Goal: Task Accomplishment & Management: Use online tool/utility

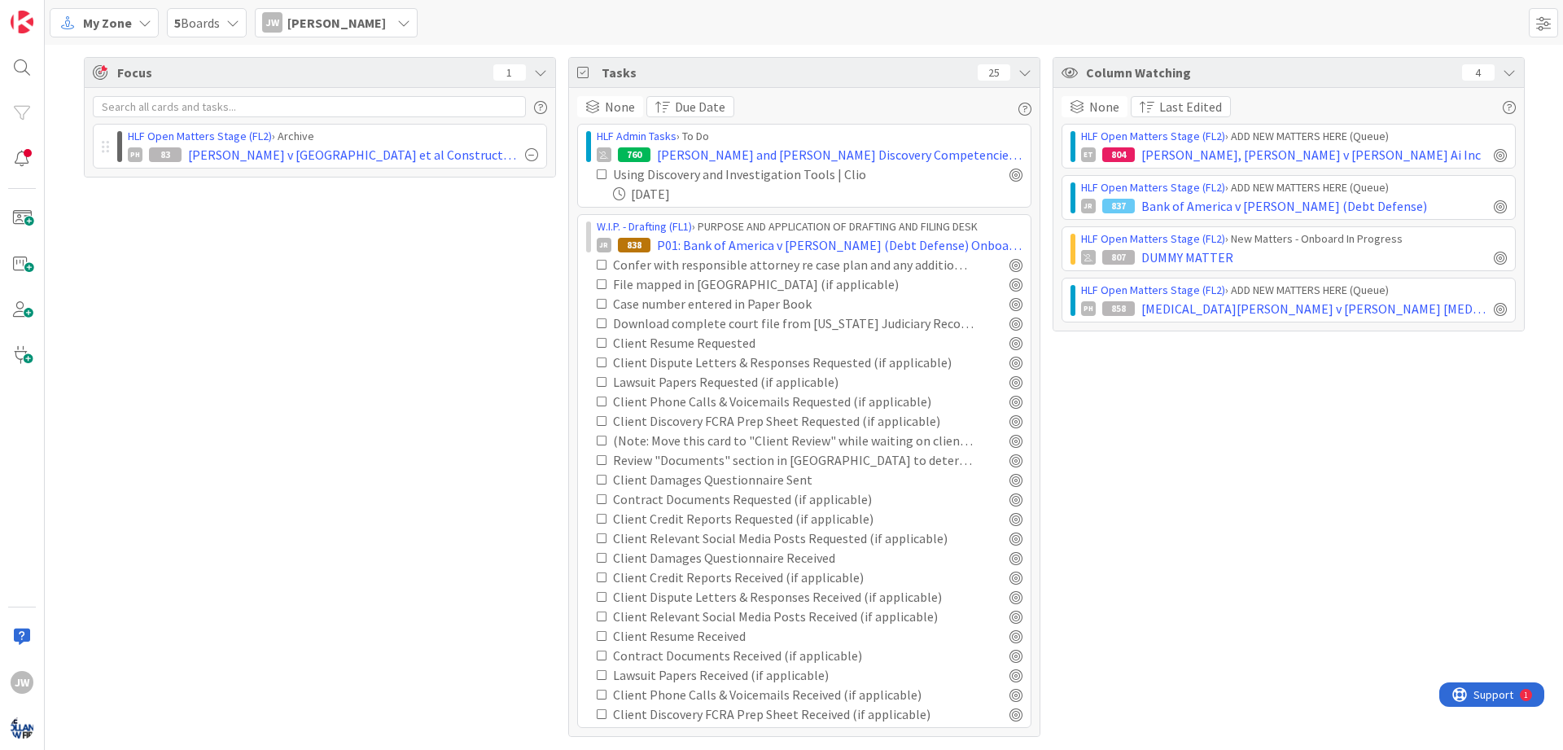
click at [289, 20] on span "Jamie White" at bounding box center [336, 23] width 99 height 20
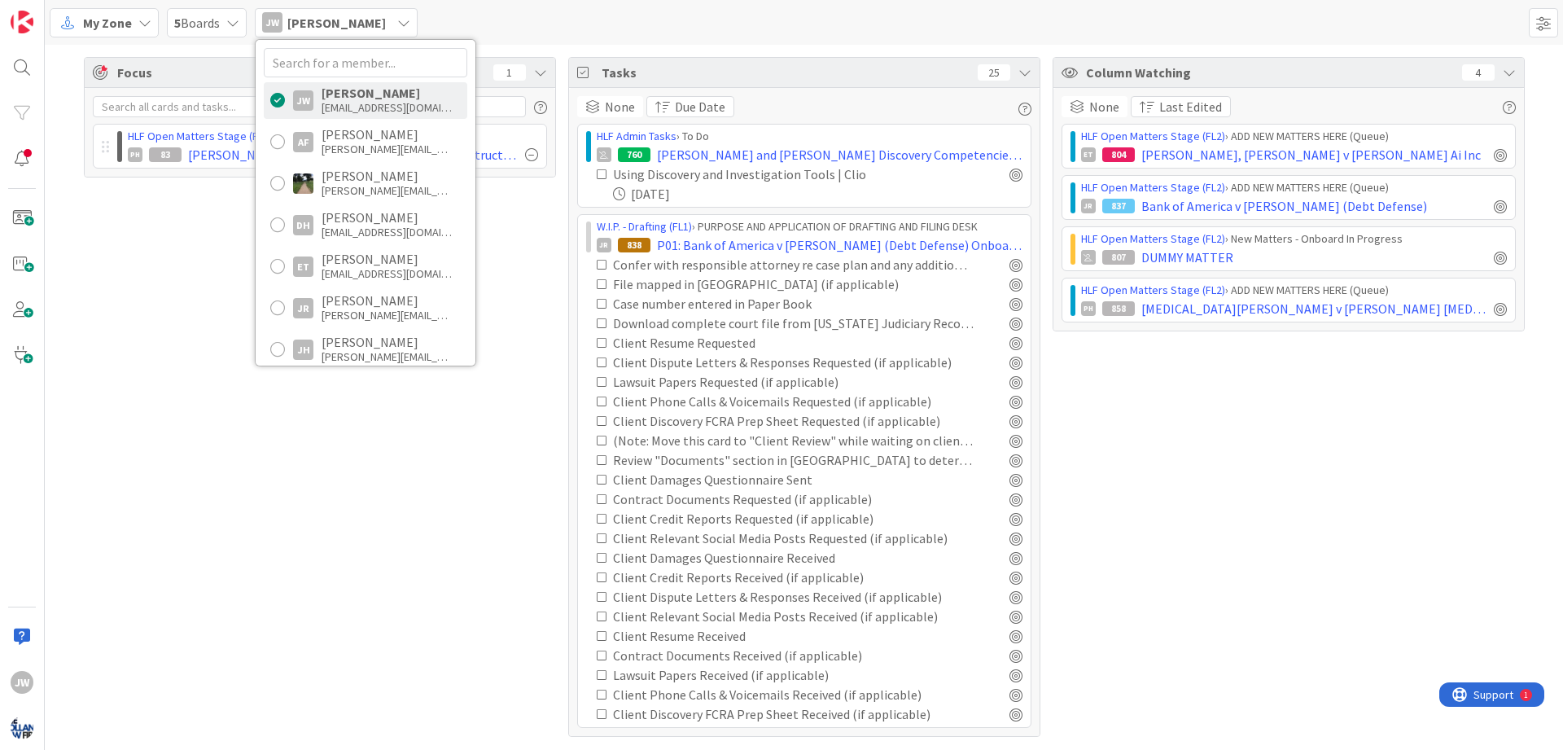
click at [245, 24] on div "5 Boards" at bounding box center [207, 22] width 80 height 29
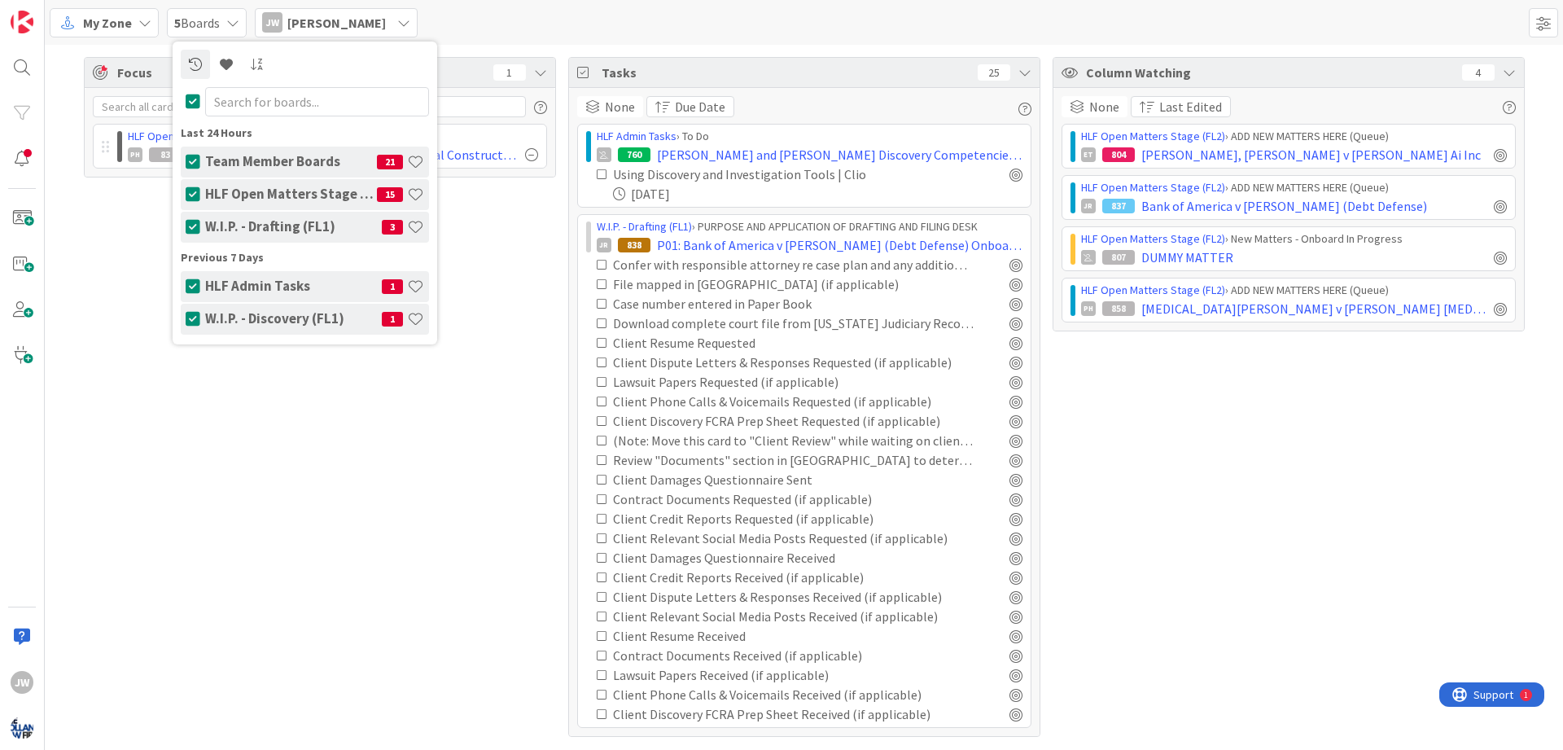
click at [129, 24] on span "My Zone" at bounding box center [107, 23] width 49 height 20
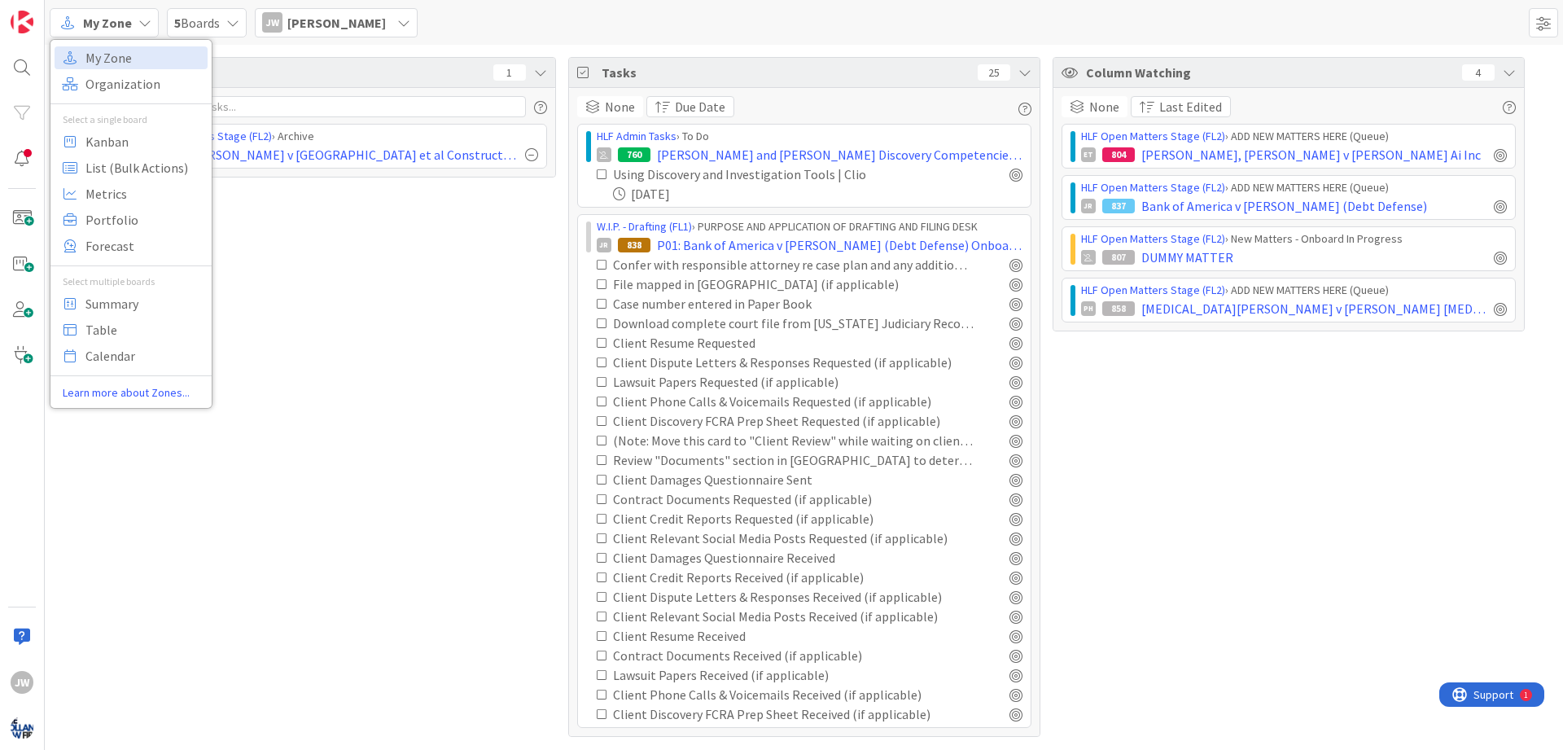
click at [193, 26] on span "5 Boards" at bounding box center [197, 23] width 46 height 20
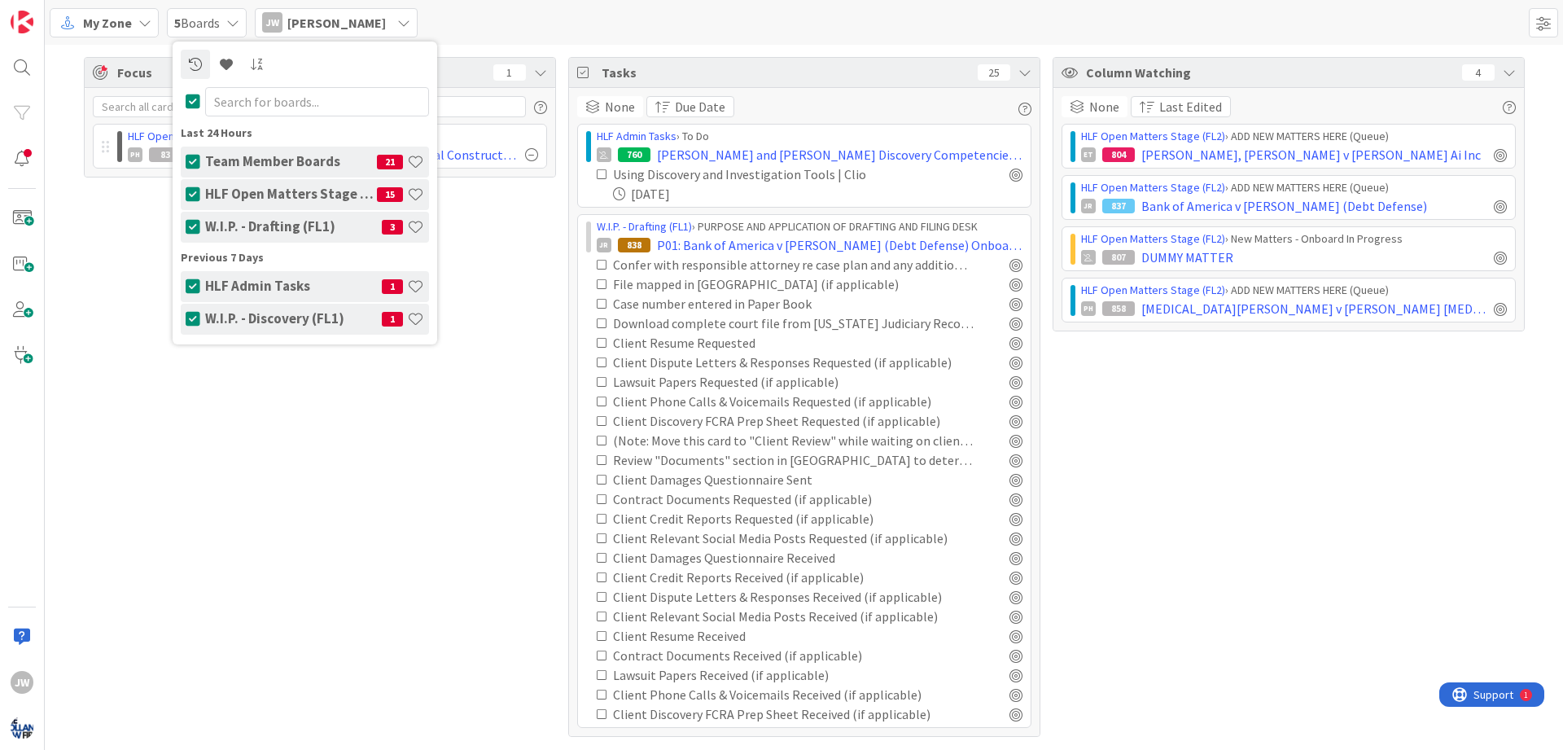
click at [262, 160] on h4 "Team Member Boards" at bounding box center [291, 161] width 172 height 16
click at [97, 33] on div "My Zone" at bounding box center [104, 22] width 109 height 29
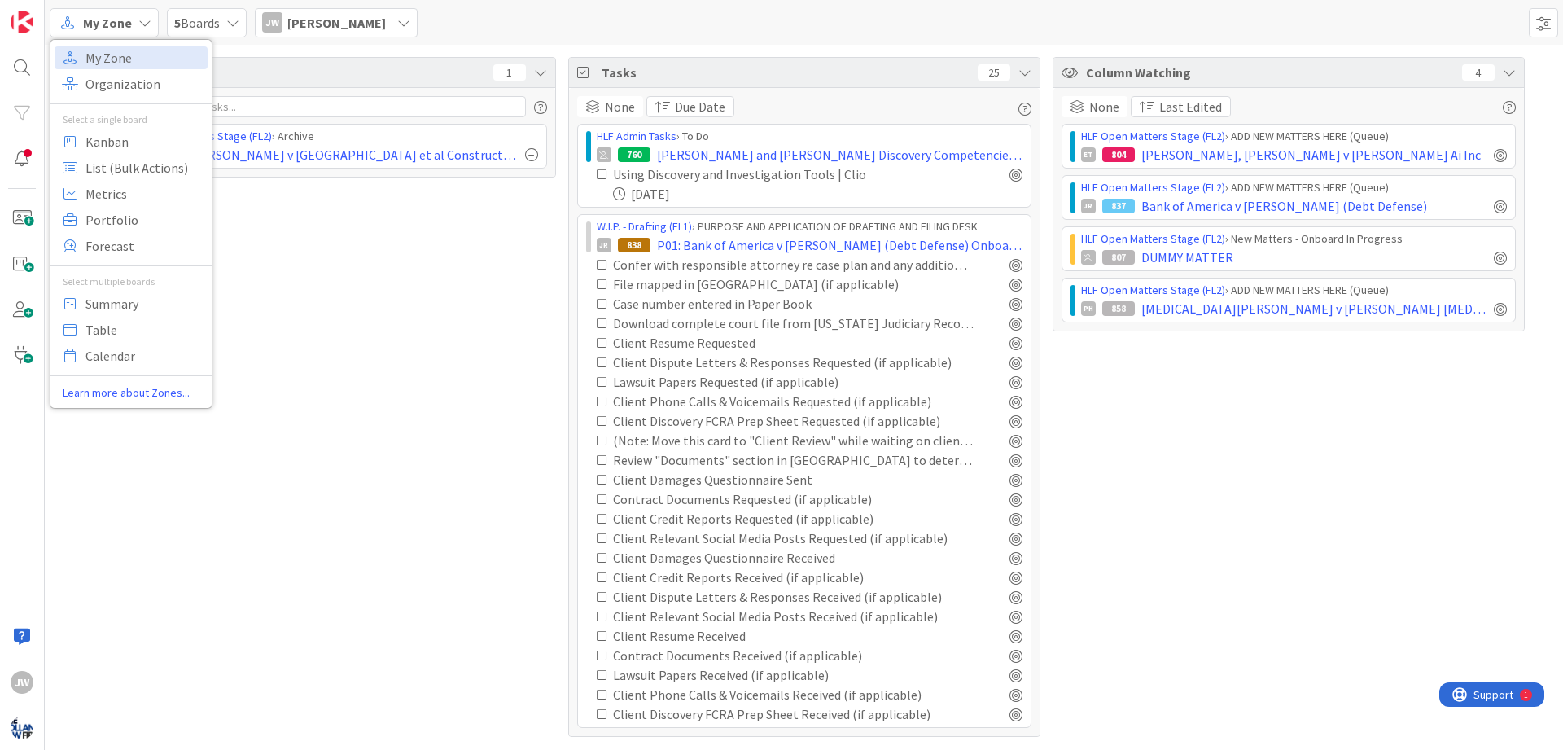
click at [311, 252] on div "Focus 1 HLF Open Matters Stage (FL2) › Archive PH 83 Wells v Pennrose et al Con…" at bounding box center [320, 397] width 472 height 680
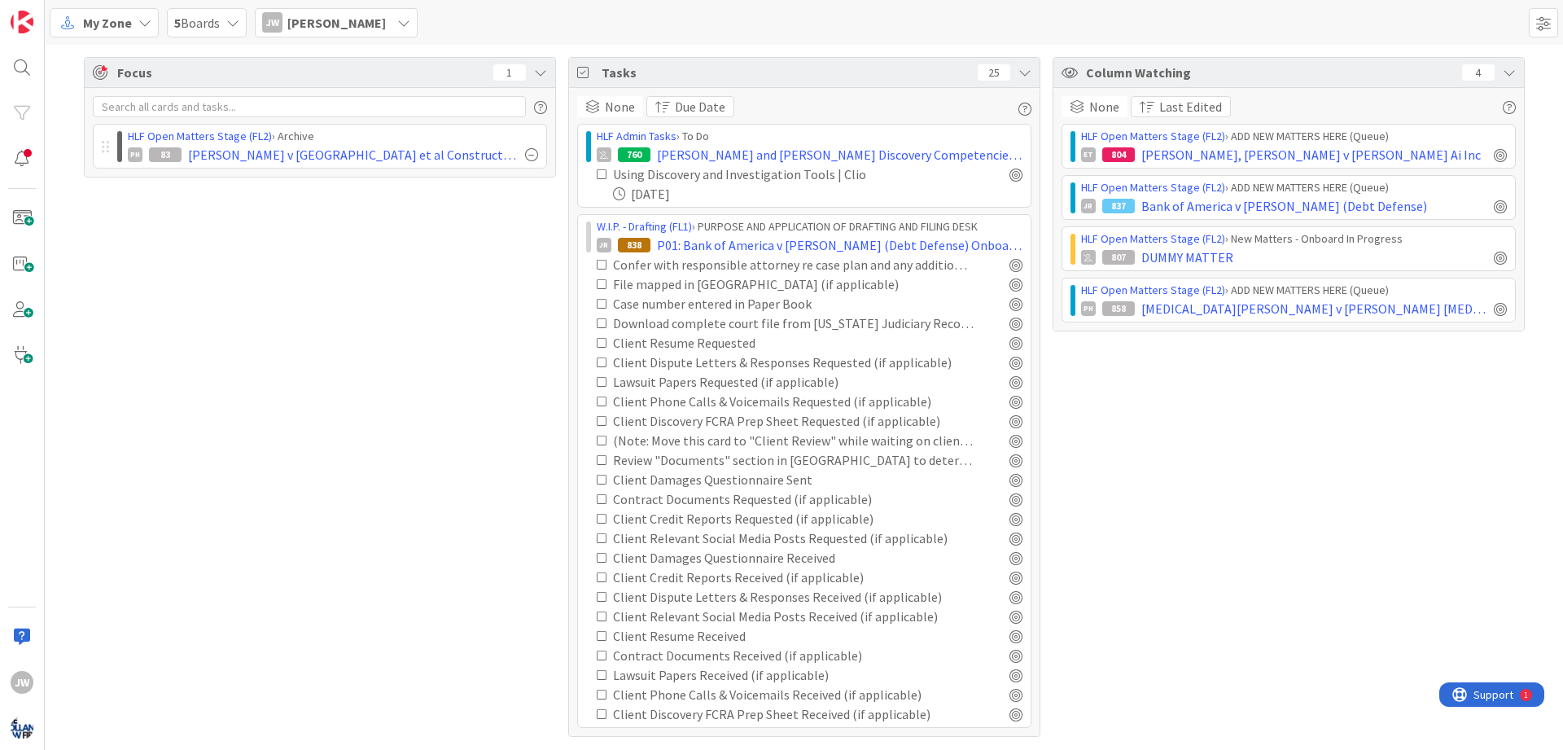
click at [121, 24] on span "My Zone" at bounding box center [107, 23] width 49 height 20
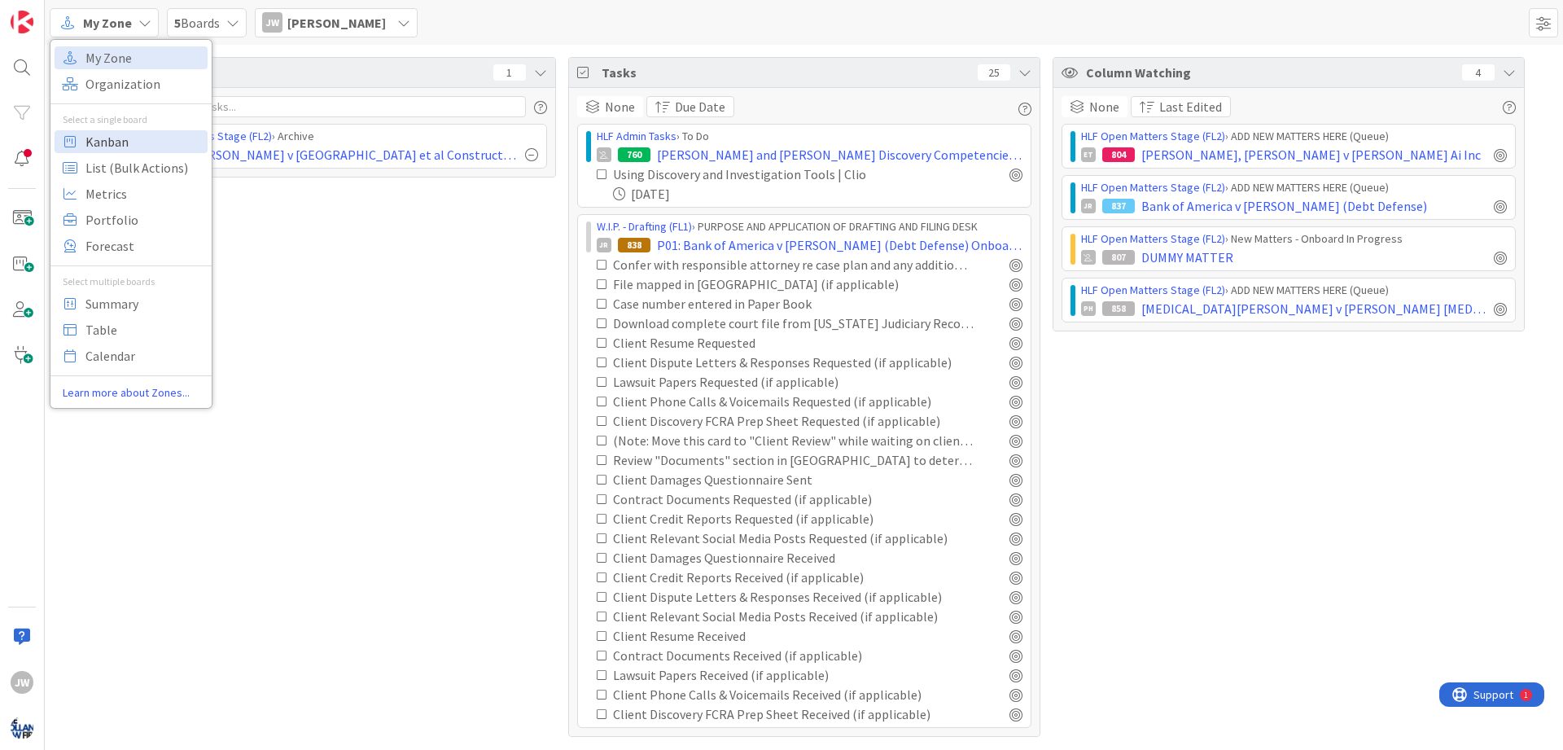
click at [121, 137] on span "Kanban" at bounding box center [143, 141] width 117 height 24
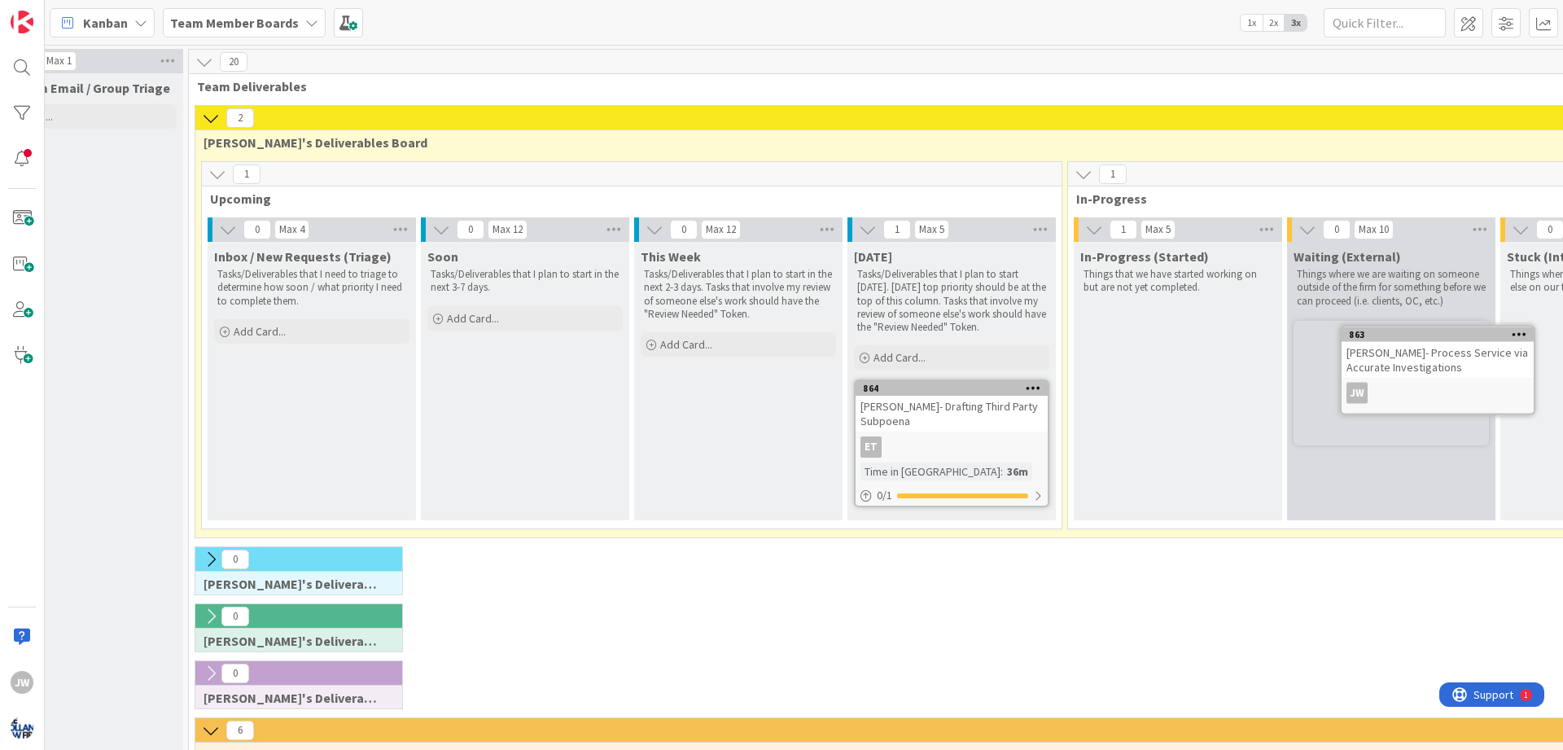
scroll to position [0, 97]
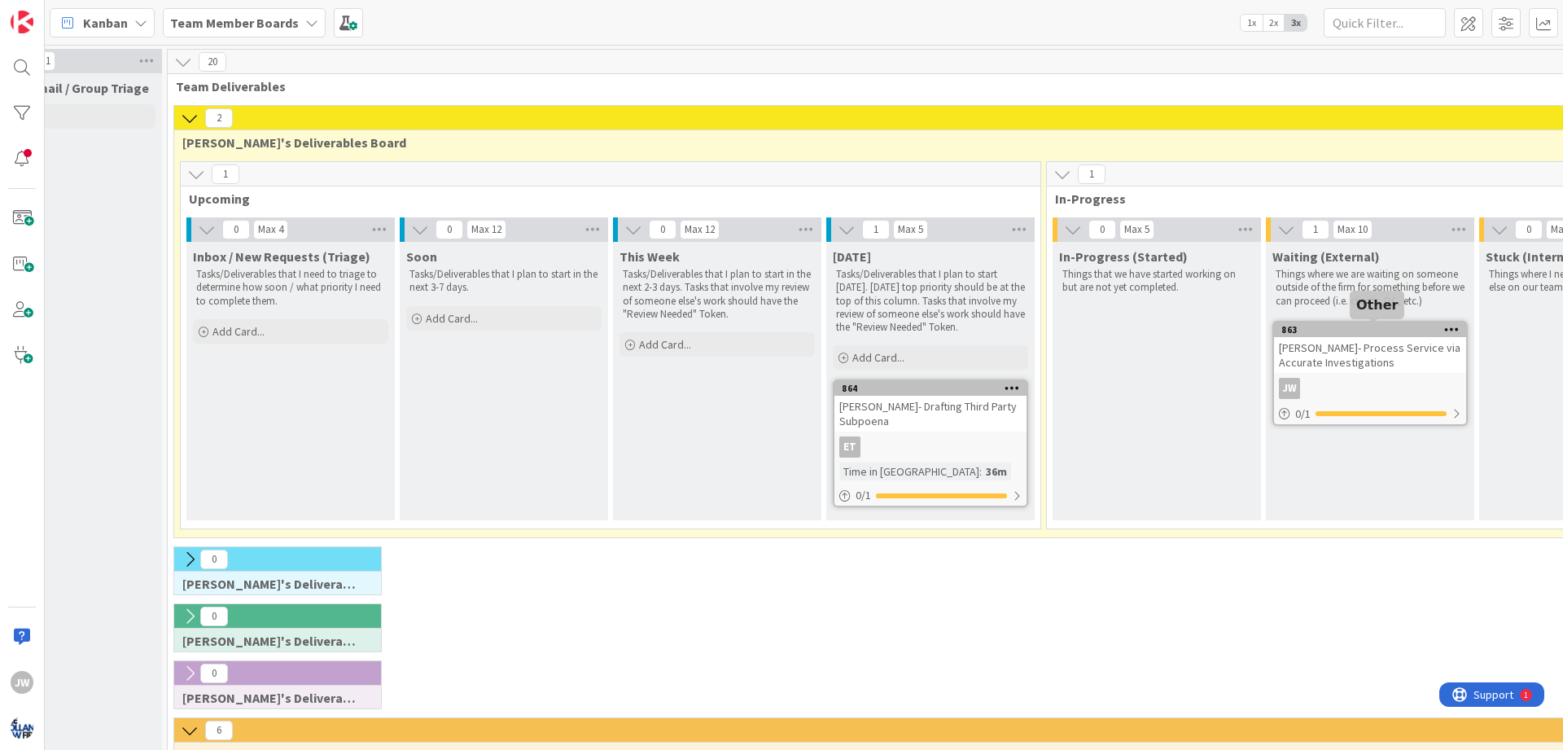
click at [1306, 327] on div "863" at bounding box center [1374, 329] width 185 height 11
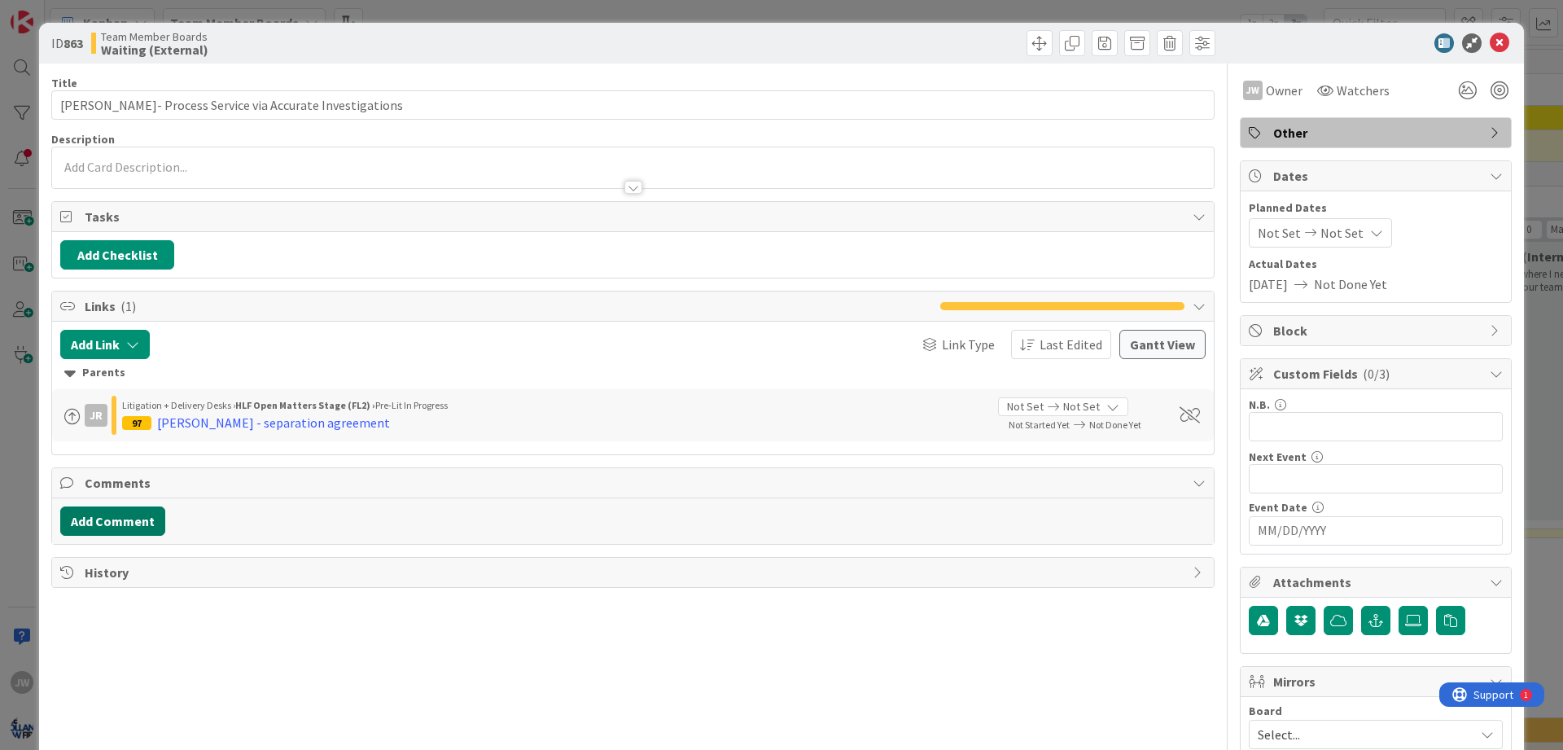
click at [147, 515] on button "Add Comment" at bounding box center [112, 520] width 105 height 29
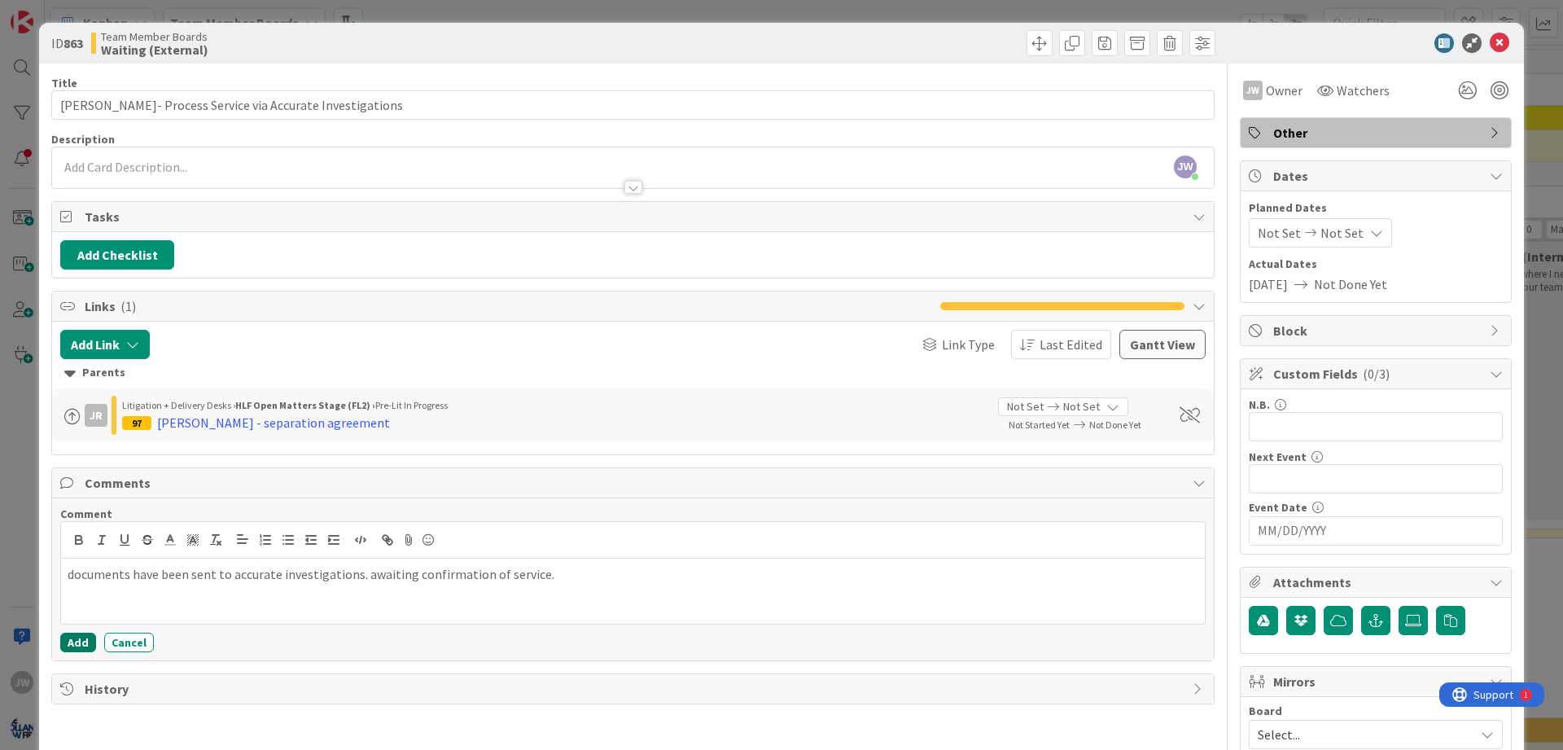
click at [90, 638] on button "Add" at bounding box center [78, 643] width 36 height 20
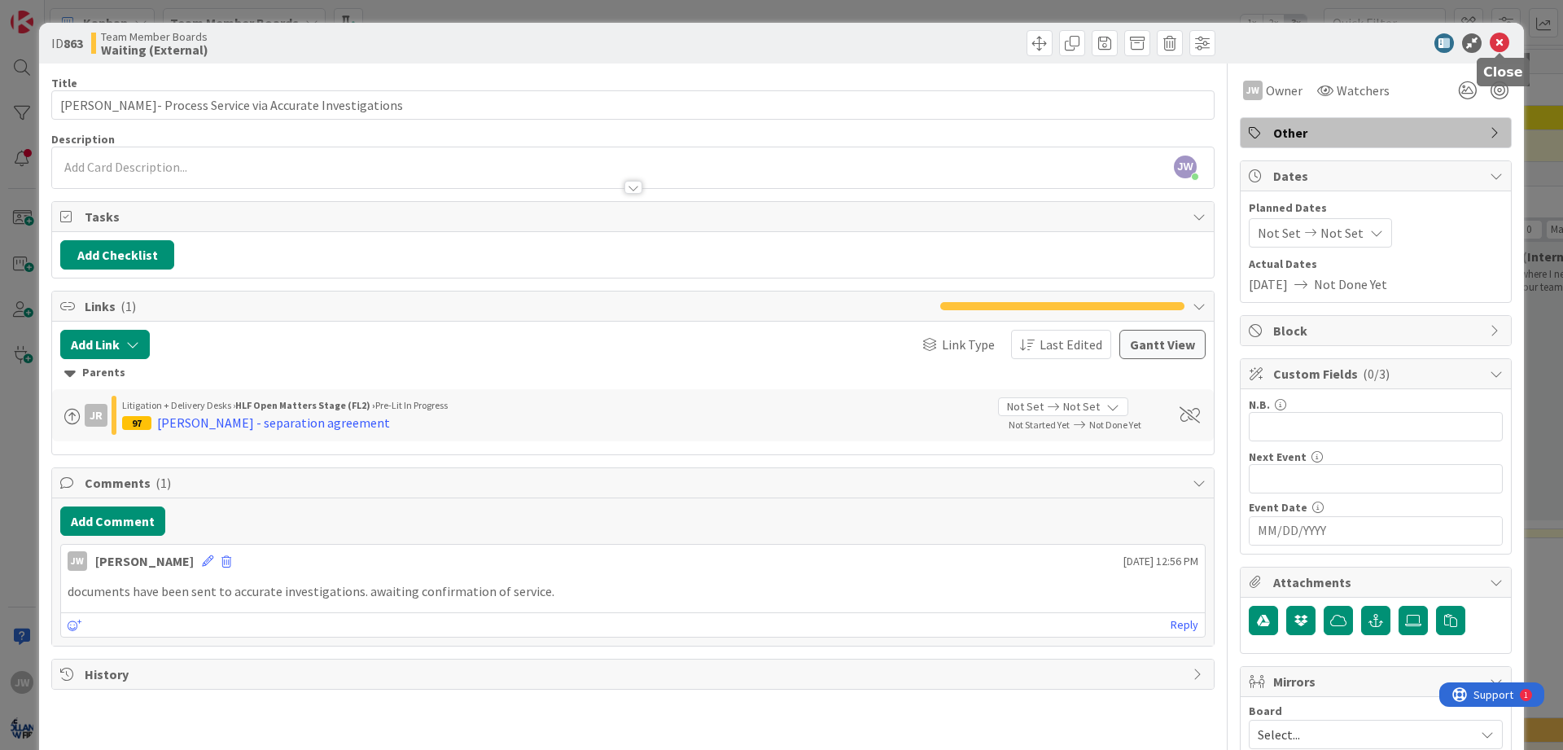
click at [1501, 35] on icon at bounding box center [1500, 43] width 20 height 20
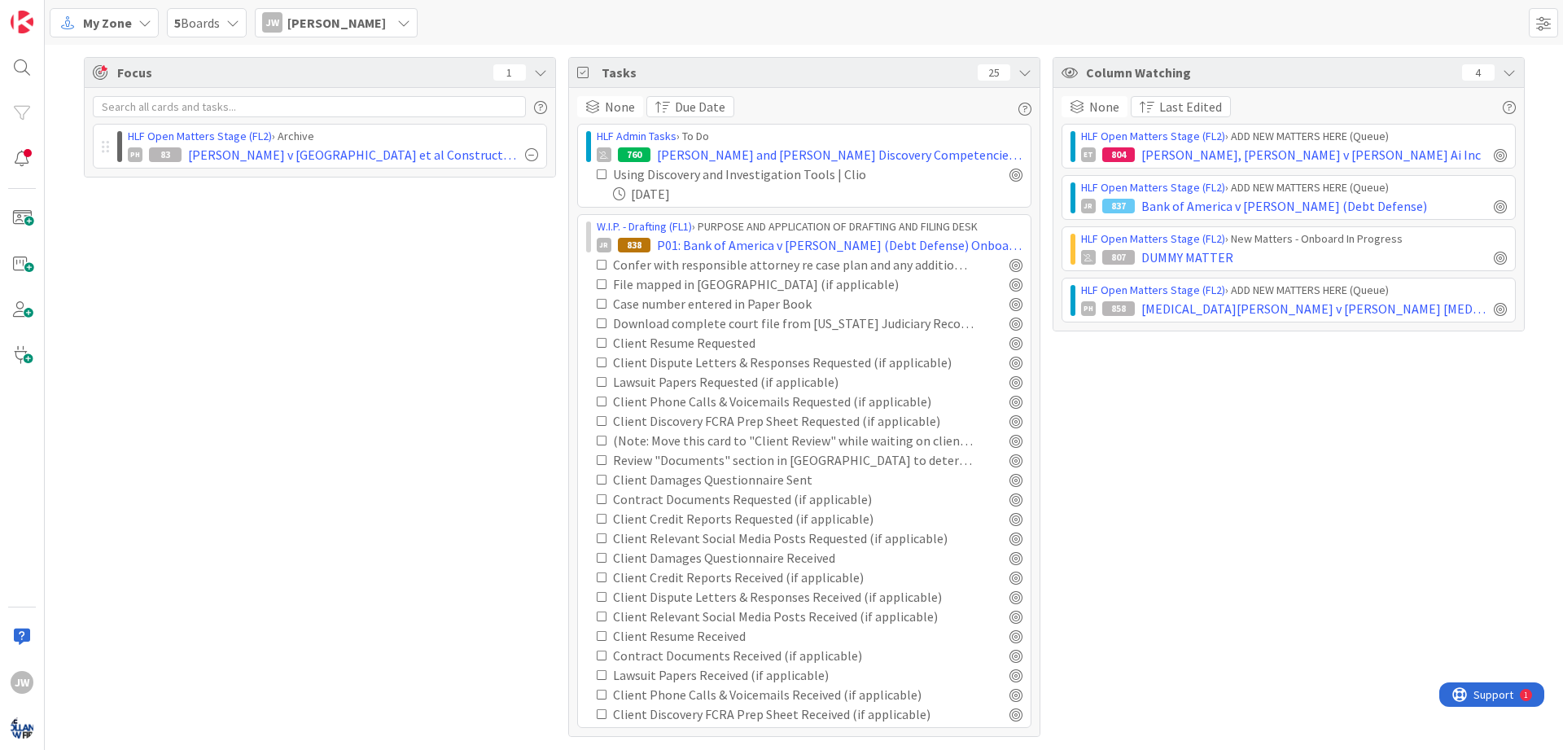
click at [433, 354] on div "Focus 1 HLF Open Matters Stage (FL2) › Archive PH 83 Wells v Pennrose et al Con…" at bounding box center [320, 397] width 472 height 680
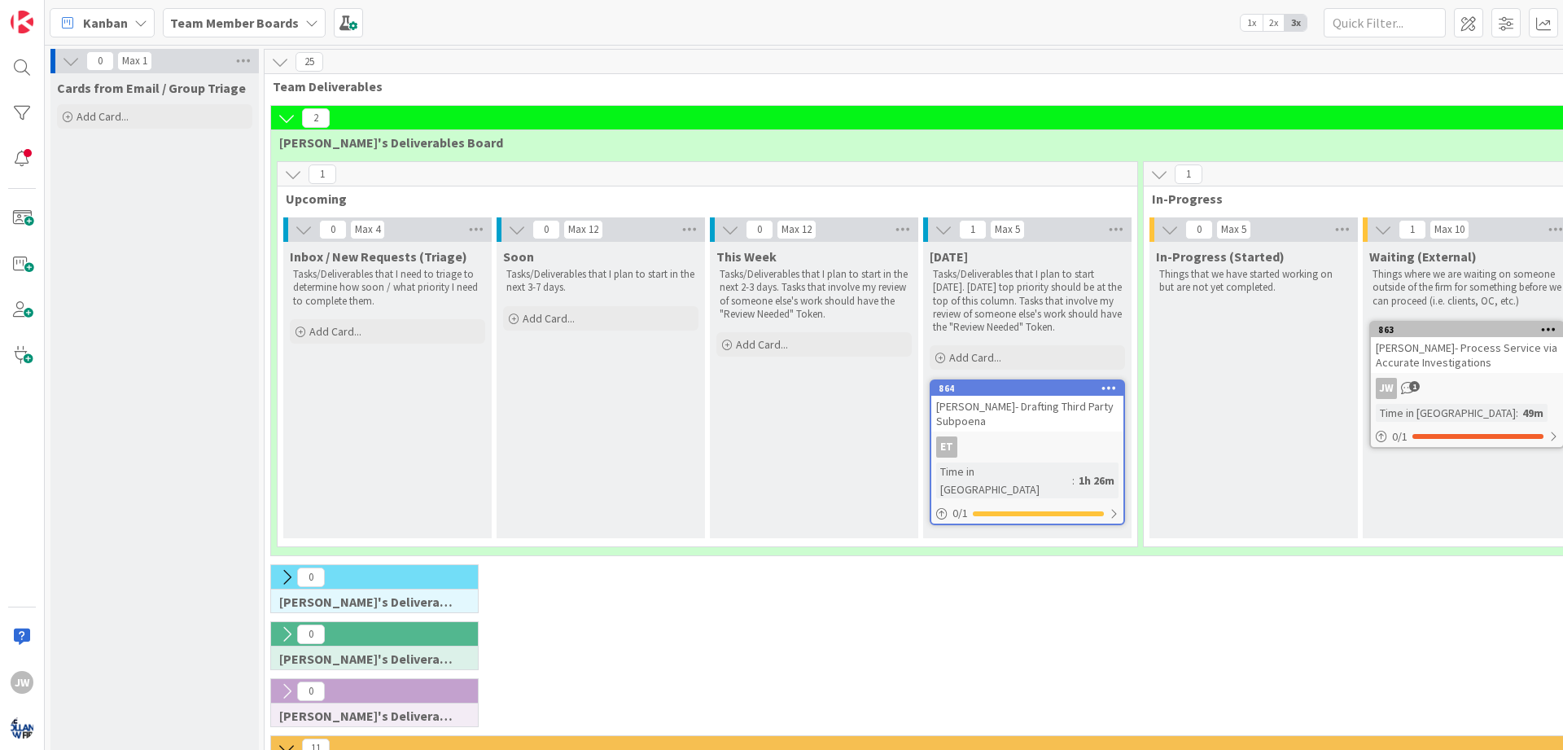
click at [291, 123] on icon at bounding box center [287, 118] width 18 height 18
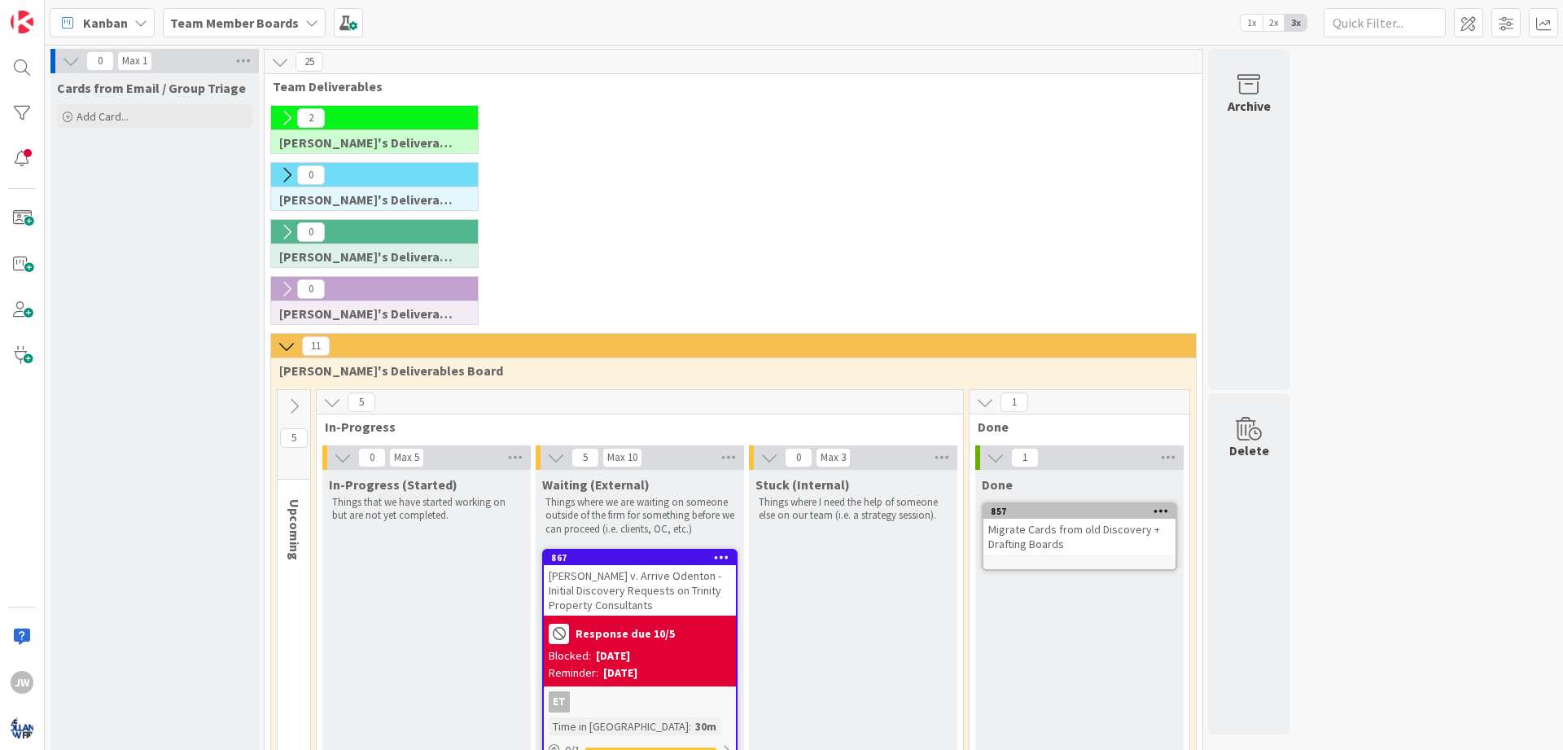
click at [291, 123] on icon at bounding box center [287, 118] width 18 height 18
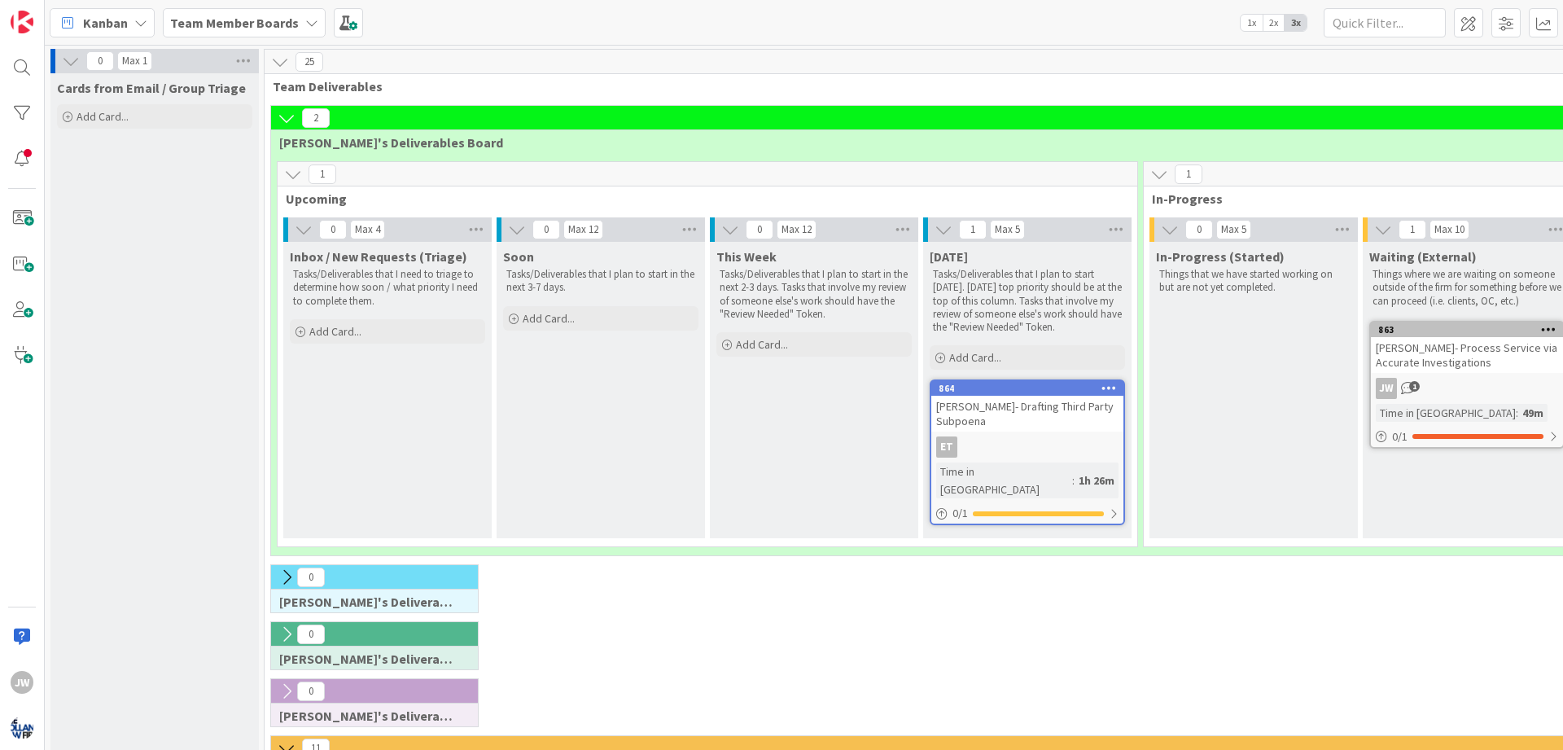
click at [354, 120] on div "2" at bounding box center [1147, 118] width 1752 height 24
click at [1477, 22] on span at bounding box center [1468, 22] width 29 height 29
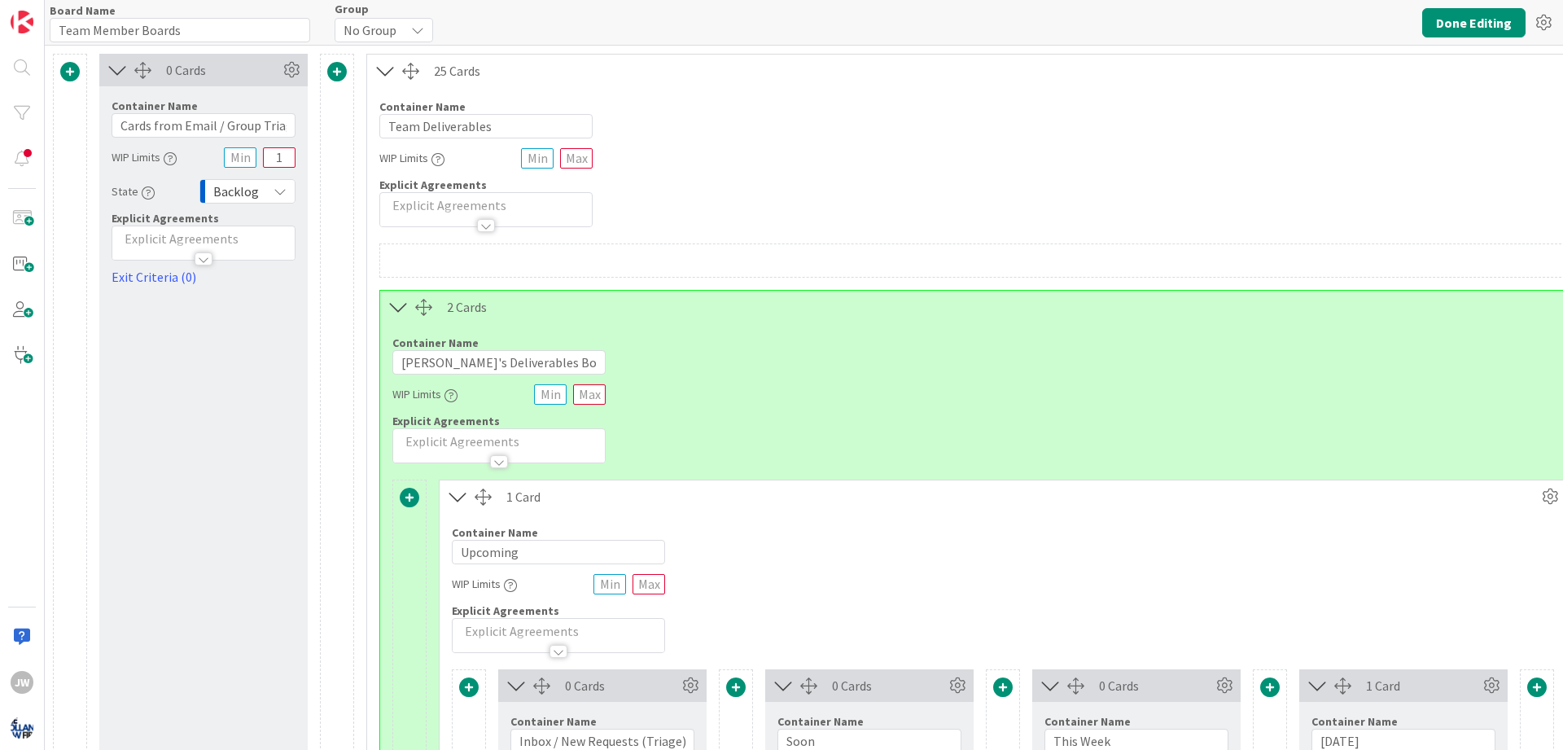
type input "Team Member Boards"
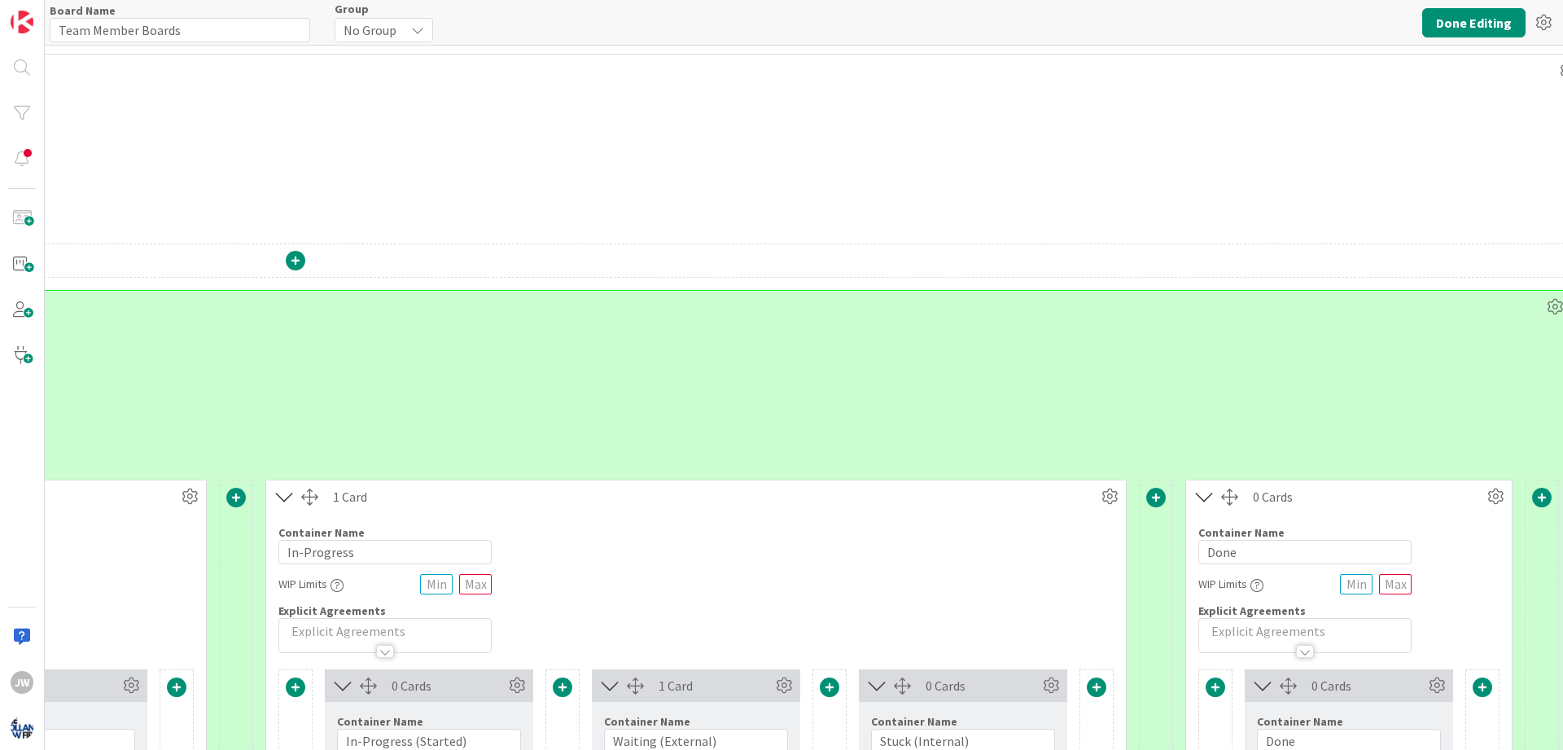
scroll to position [0, 1437]
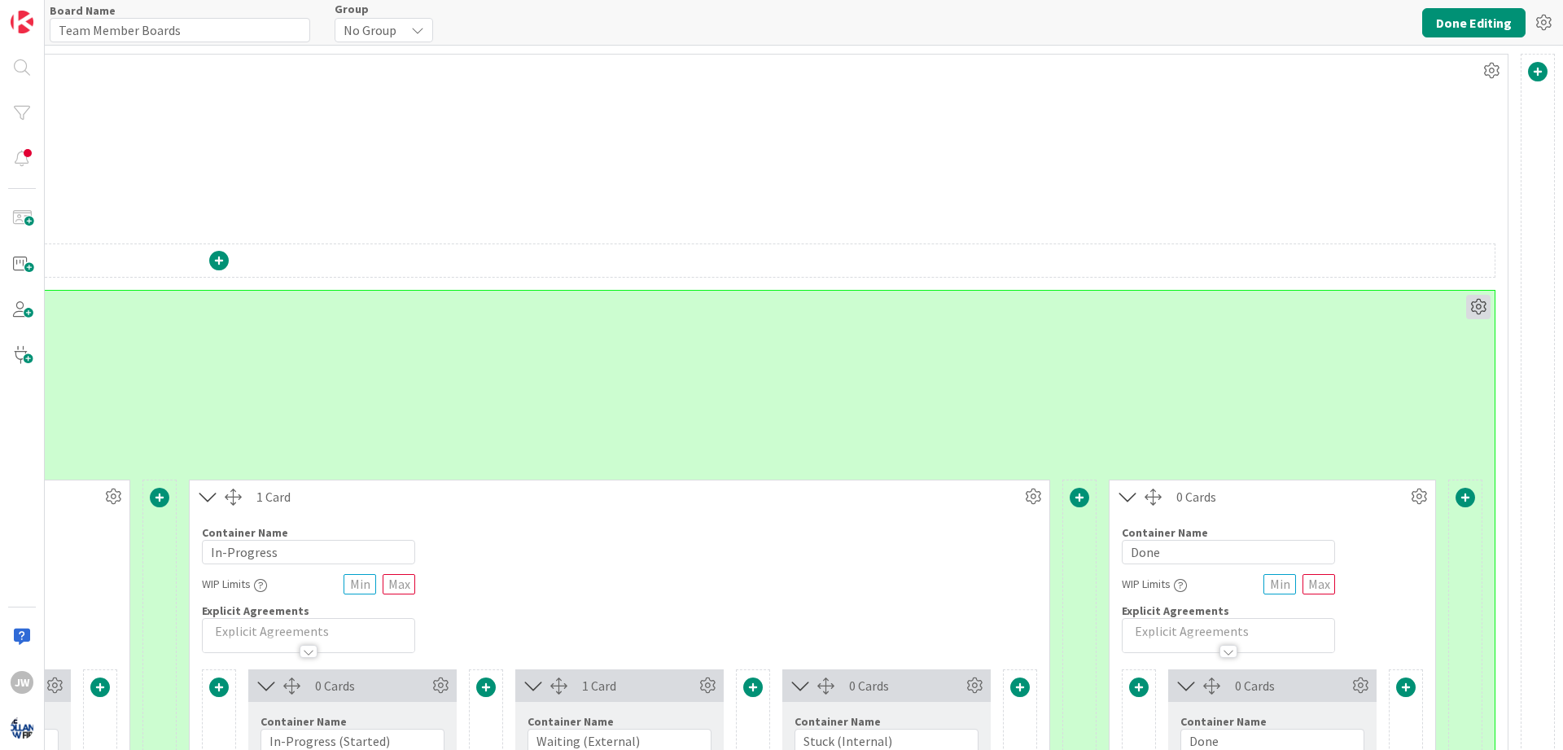
click at [1481, 306] on icon at bounding box center [1478, 307] width 24 height 24
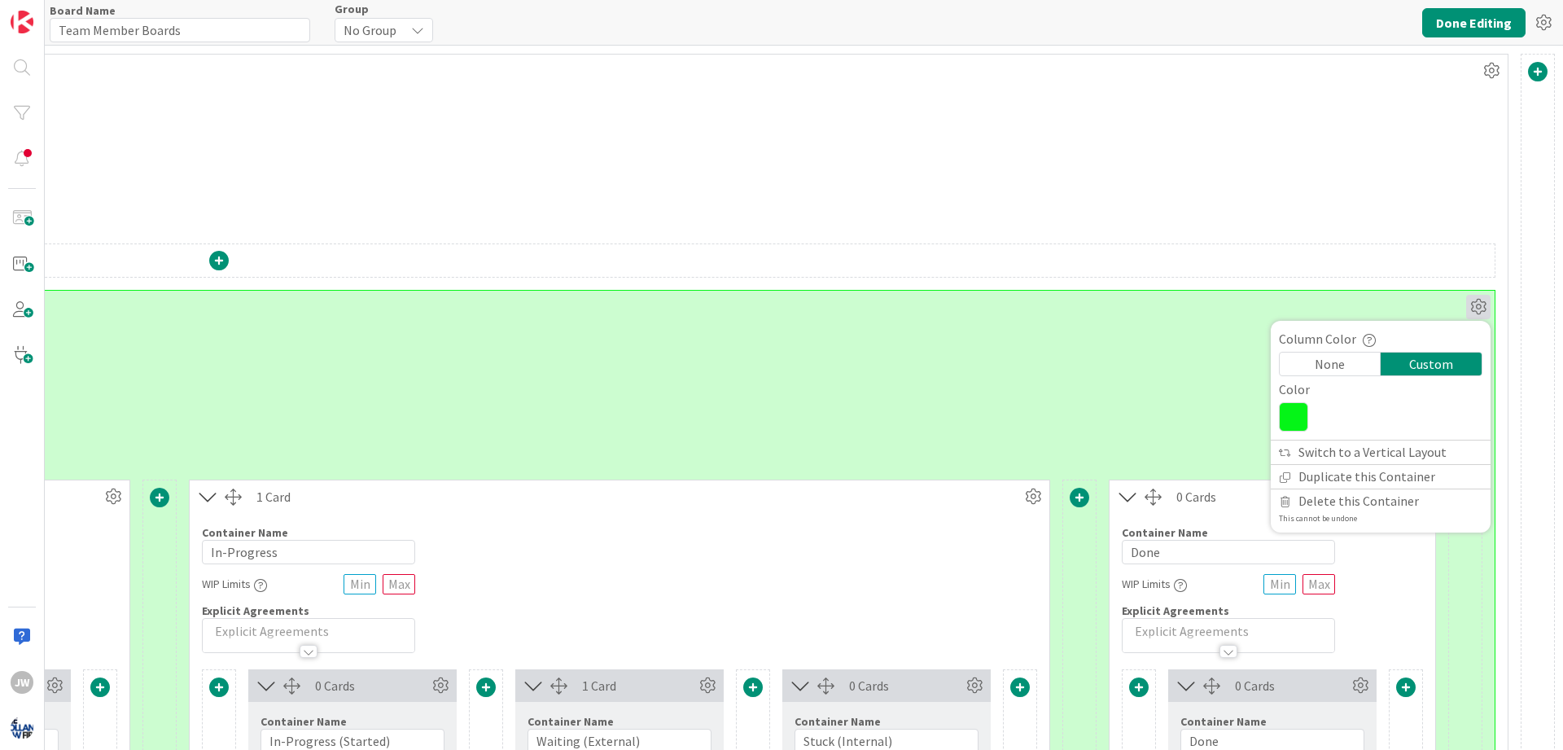
click at [1306, 407] on icon at bounding box center [1293, 416] width 29 height 29
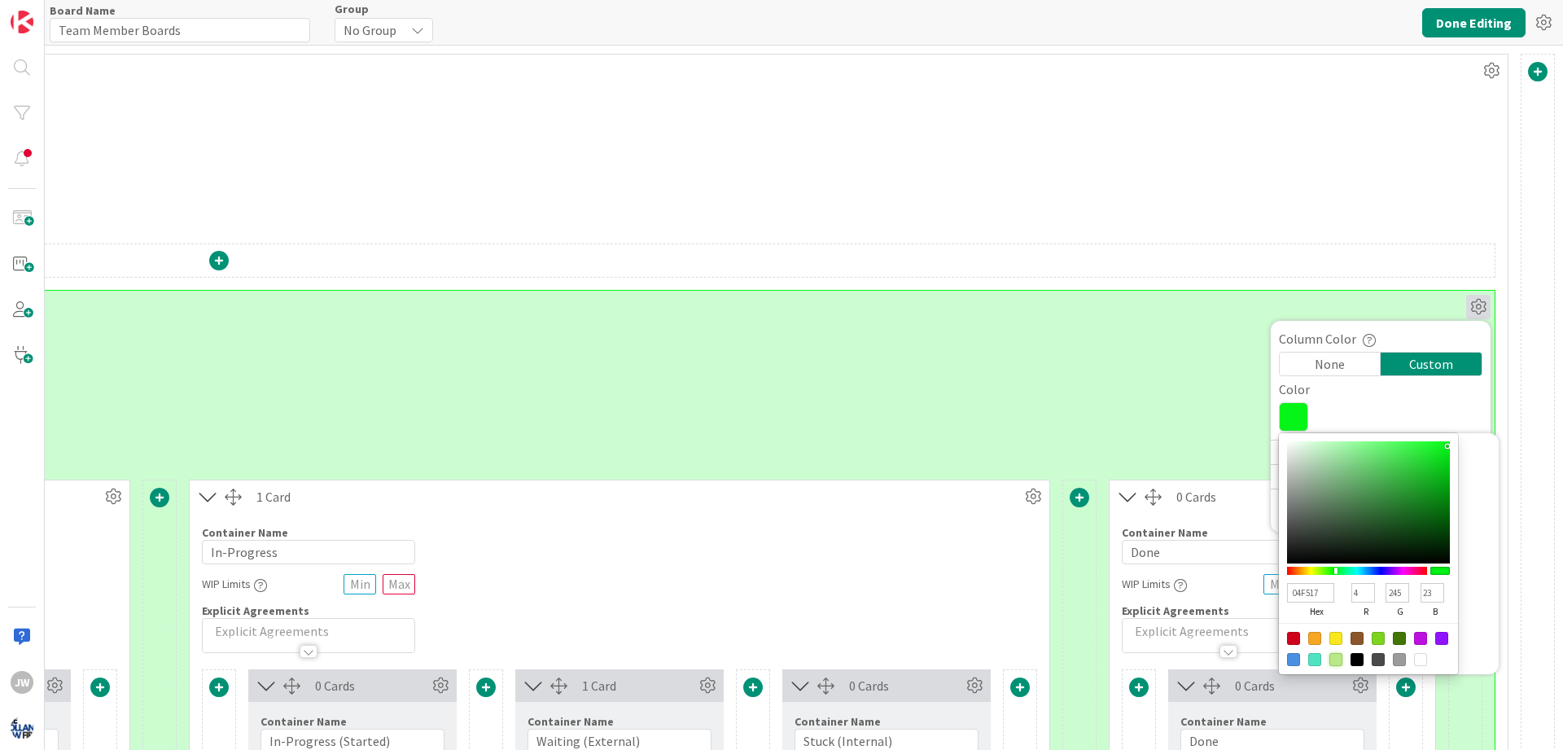
click at [1338, 655] on div at bounding box center [1336, 659] width 13 height 13
type input "B8E986"
type input "184"
type input "233"
type input "134"
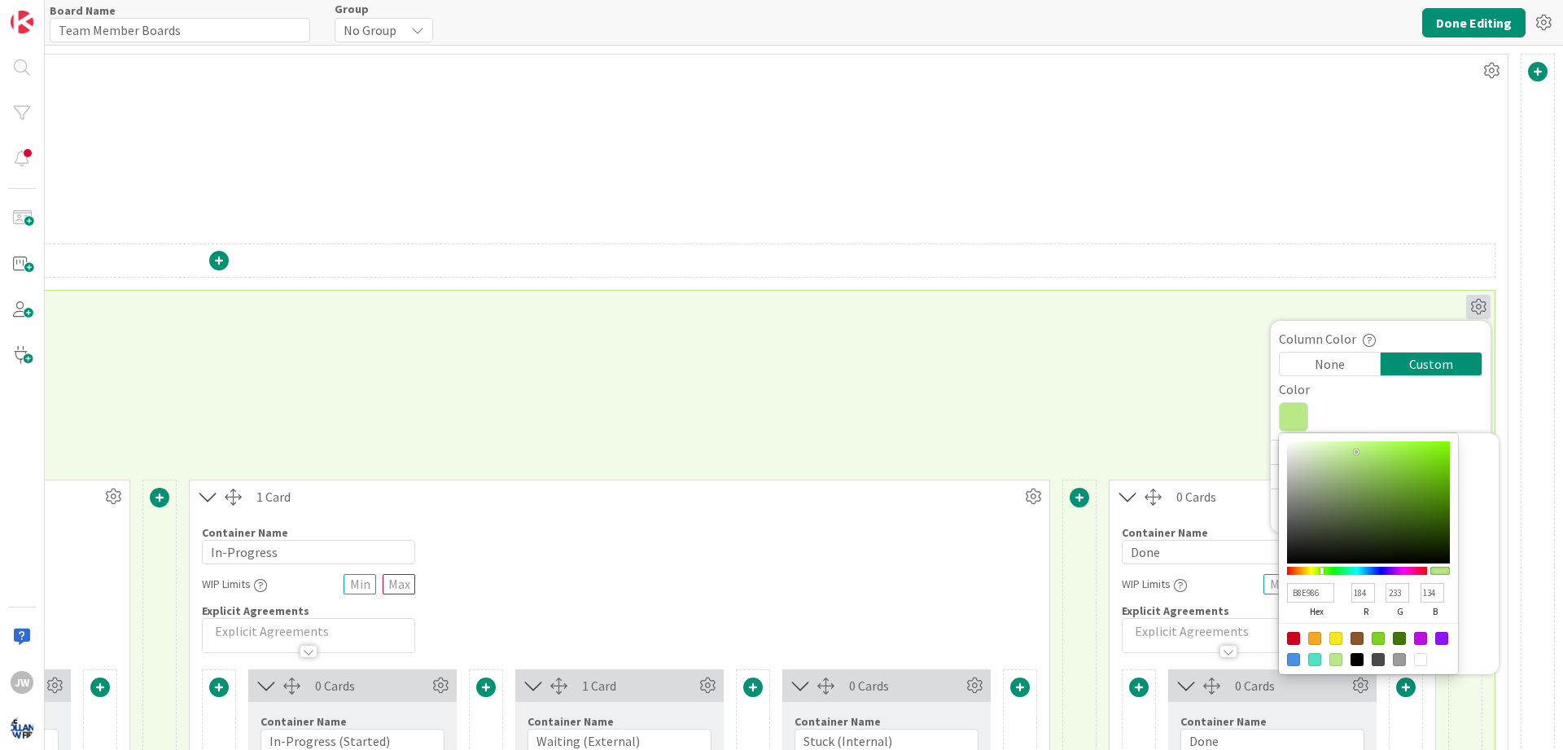
click at [1473, 310] on icon at bounding box center [1478, 307] width 24 height 24
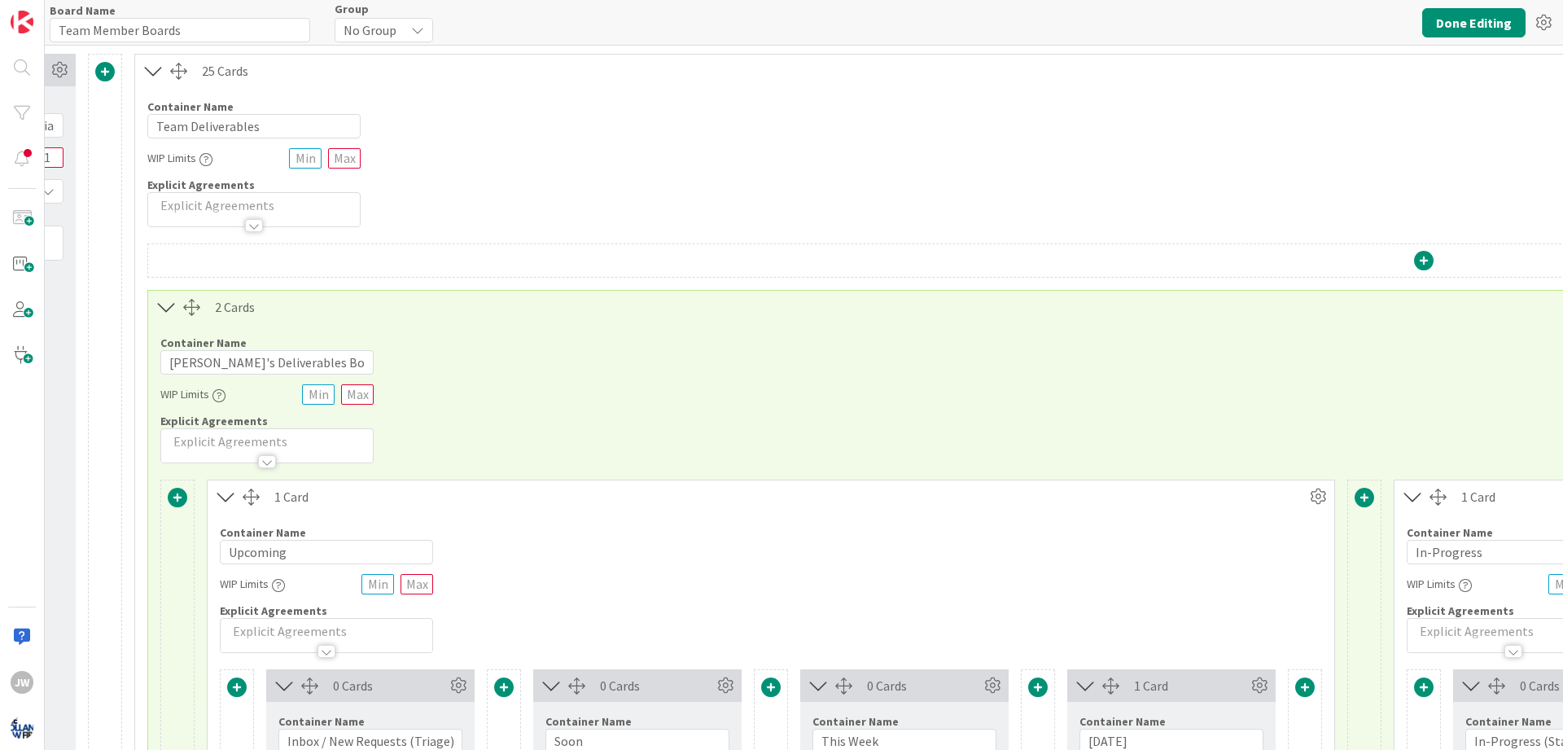
scroll to position [0, 230]
click at [425, 718] on div "Container Name 29 / 64" at bounding box center [372, 721] width 184 height 15
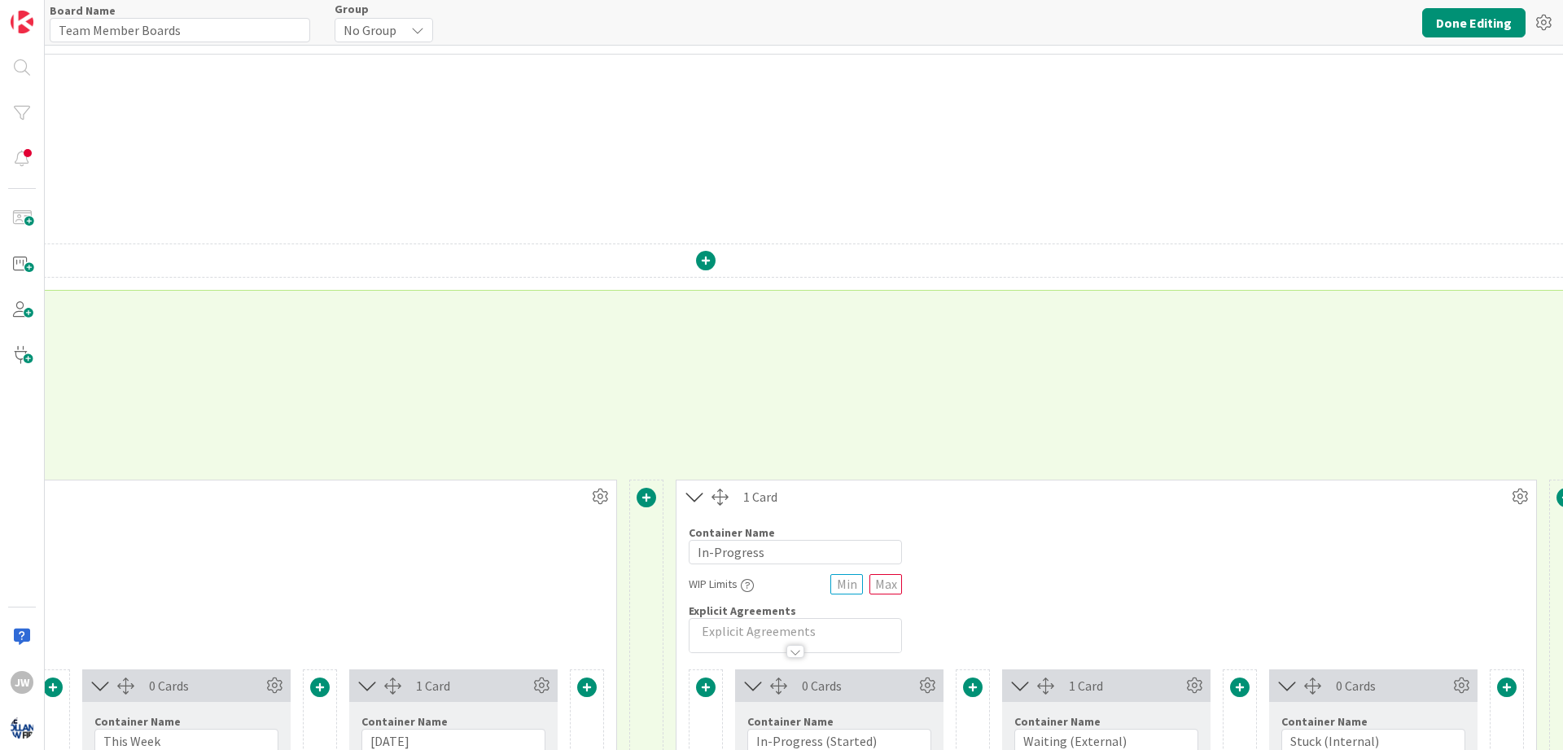
scroll to position [0, 1437]
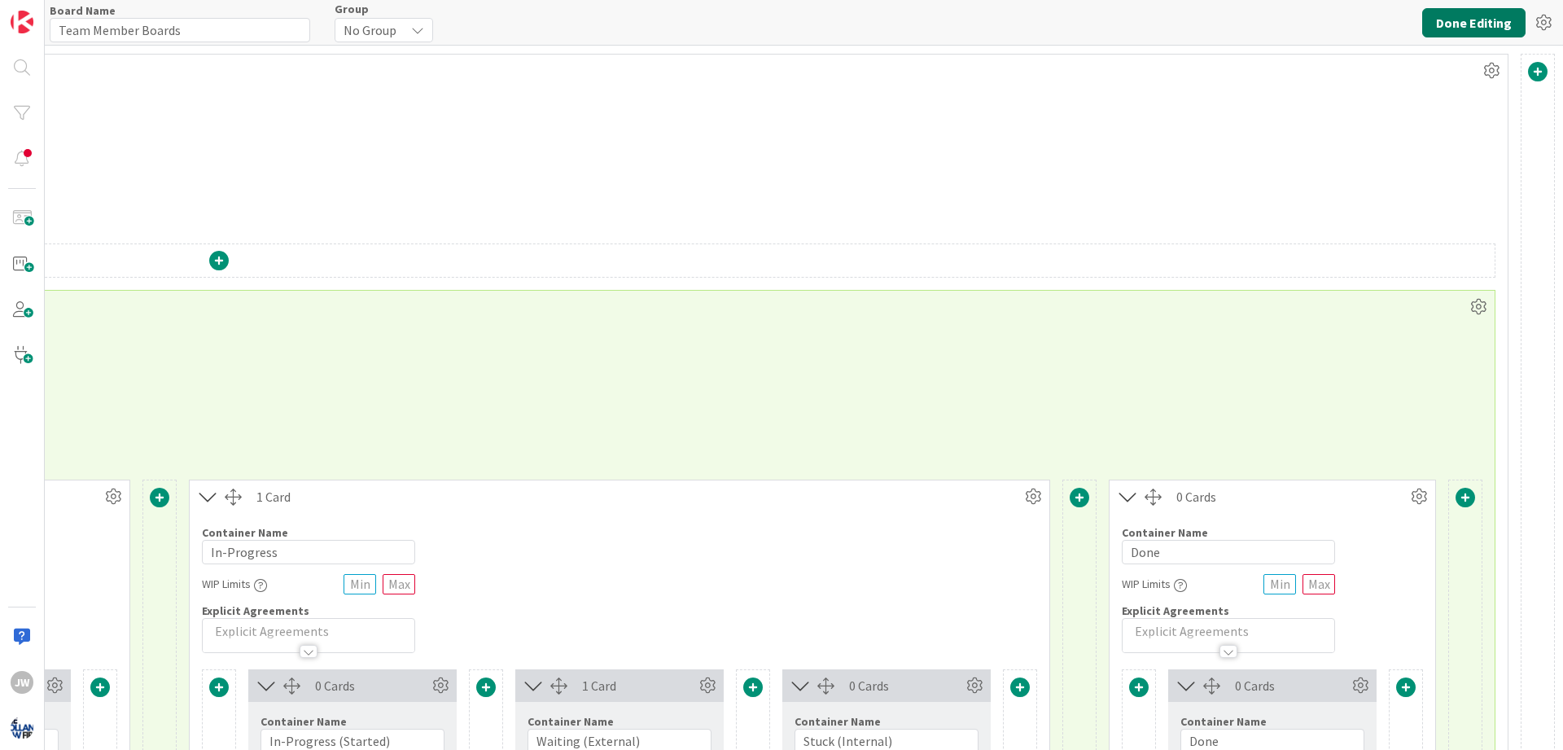
click at [1494, 25] on button "Done Editing" at bounding box center [1473, 22] width 103 height 29
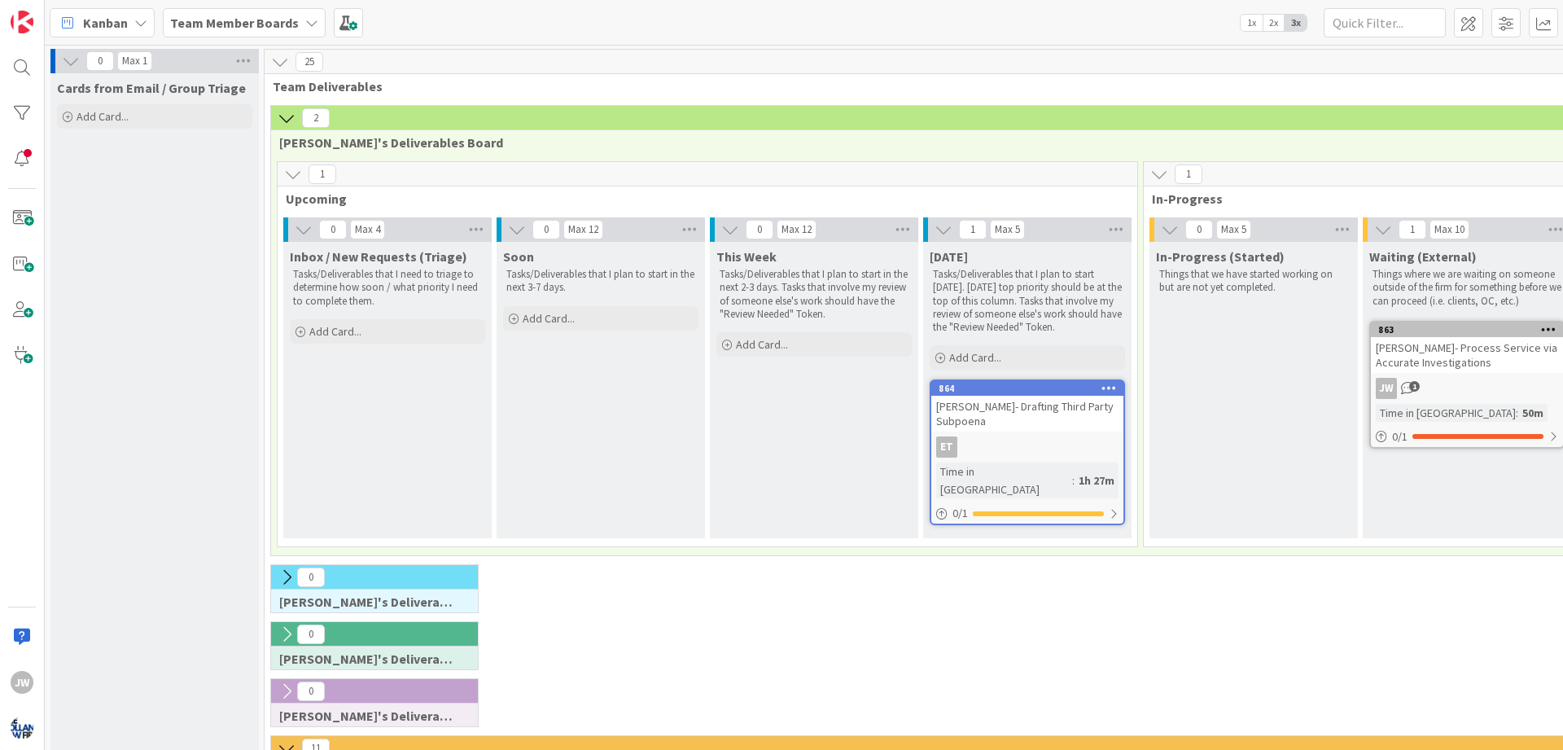
click at [287, 122] on icon at bounding box center [287, 118] width 18 height 18
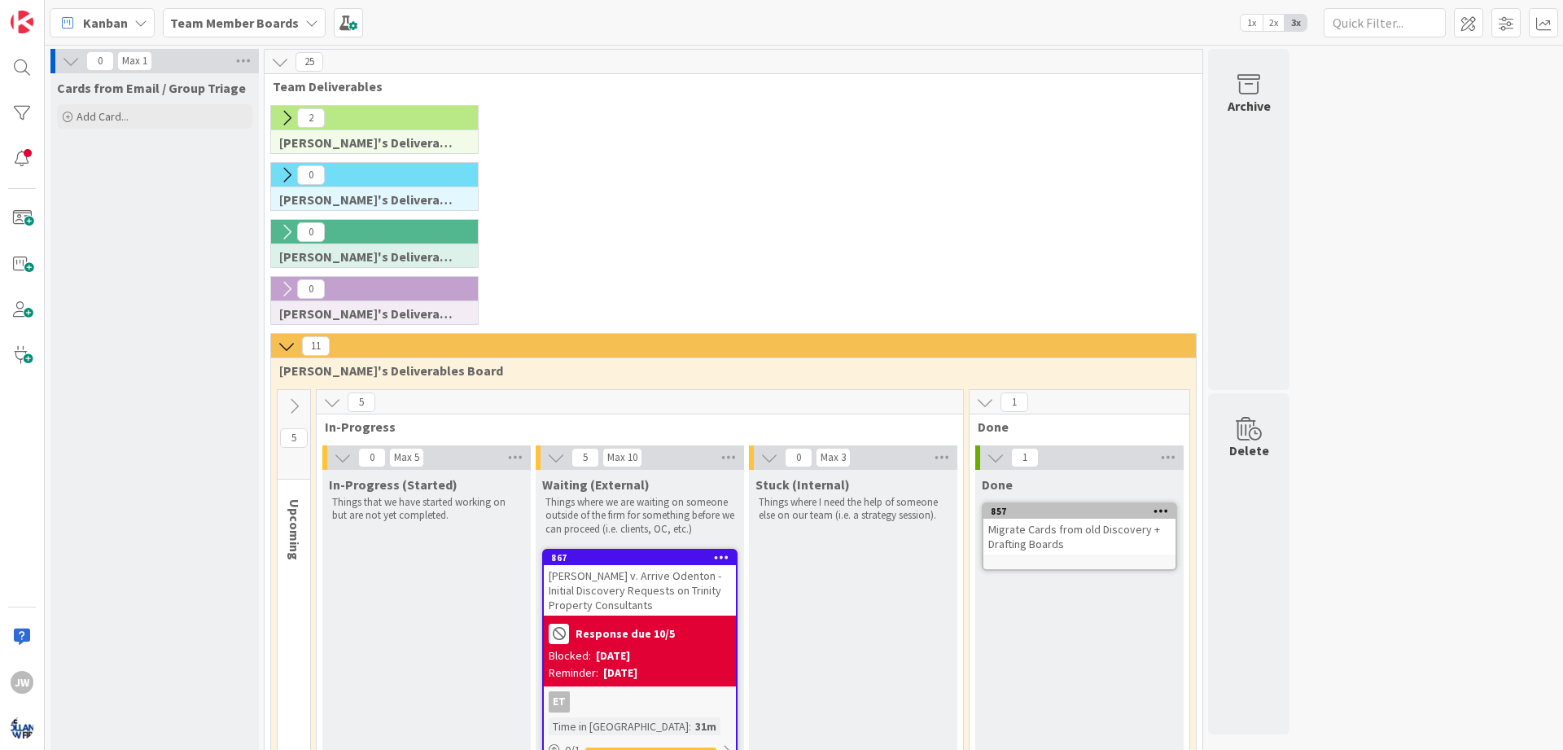
click at [294, 347] on icon at bounding box center [287, 346] width 18 height 18
click at [288, 347] on icon at bounding box center [287, 346] width 18 height 18
